Goal: Information Seeking & Learning: Learn about a topic

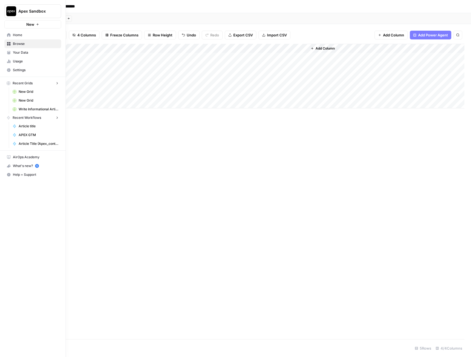
click at [6, 38] on link "Home" at bounding box center [32, 35] width 57 height 9
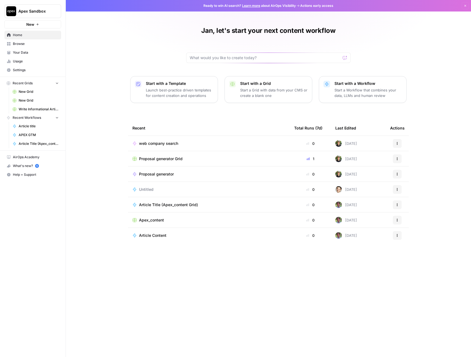
click at [27, 61] on span "Usage" at bounding box center [36, 61] width 46 height 5
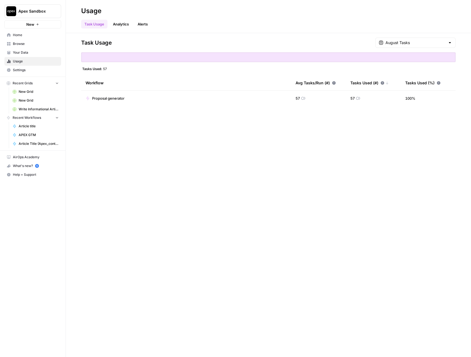
click at [122, 97] on span "Proposal generator" at bounding box center [108, 98] width 32 height 5
click at [118, 27] on link "Analytics" at bounding box center [121, 24] width 22 height 9
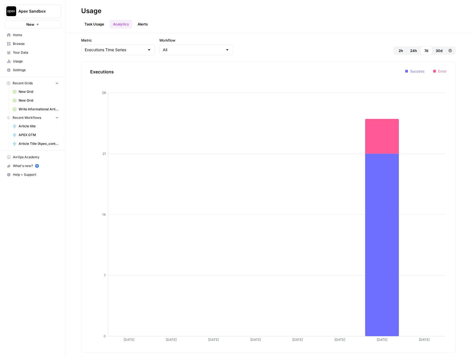
click at [121, 46] on div "Executions Time Series" at bounding box center [118, 50] width 74 height 10
click at [117, 70] on span "Latency Time Series" at bounding box center [113, 71] width 55 height 5
type input "Latency Time Series"
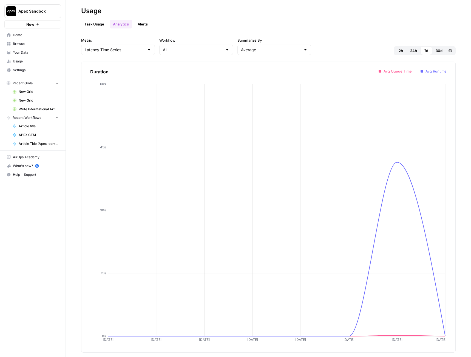
click at [118, 53] on div "Latency Time Series" at bounding box center [118, 50] width 74 height 10
click at [113, 77] on span "Tasks Time Series" at bounding box center [113, 78] width 55 height 5
type input "Tasks Time Series"
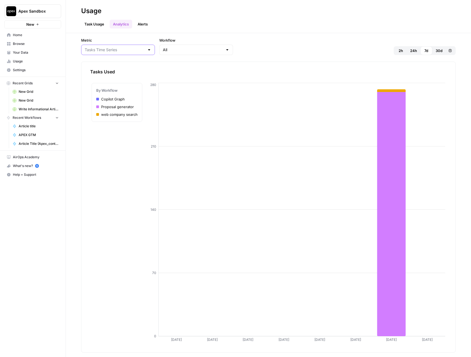
click at [131, 52] on input "Metric" at bounding box center [115, 49] width 60 height 5
click at [120, 63] on span "Executions Time Series" at bounding box center [113, 63] width 55 height 5
type input "Executions Time Series"
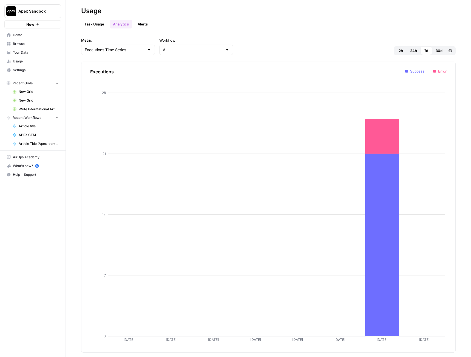
click at [87, 26] on link "Task Usage" at bounding box center [94, 24] width 26 height 9
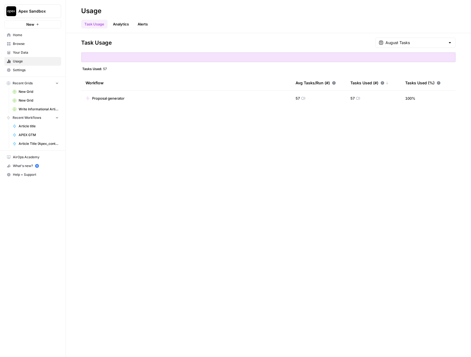
click at [150, 24] on link "Alerts" at bounding box center [142, 24] width 17 height 9
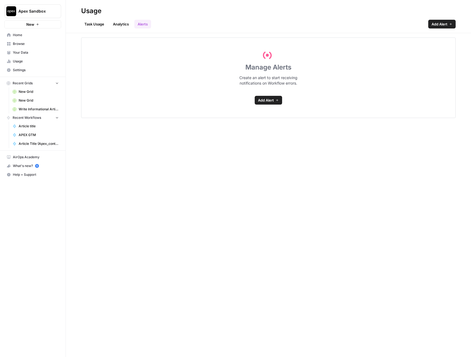
click at [122, 23] on link "Analytics" at bounding box center [121, 24] width 22 height 9
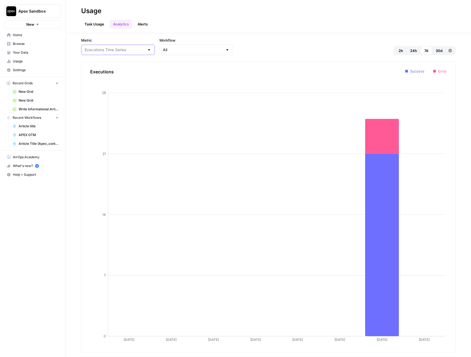
click at [111, 49] on input "Metric" at bounding box center [115, 49] width 60 height 5
click at [120, 80] on span "Tasks Time Series" at bounding box center [113, 78] width 55 height 5
type input "Tasks Time Series"
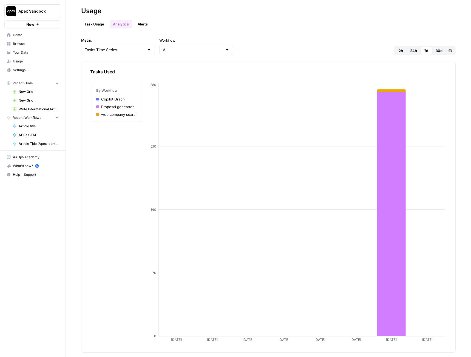
click at [100, 25] on link "Task Usage" at bounding box center [94, 24] width 26 height 9
